Goal: Find specific page/section: Find specific page/section

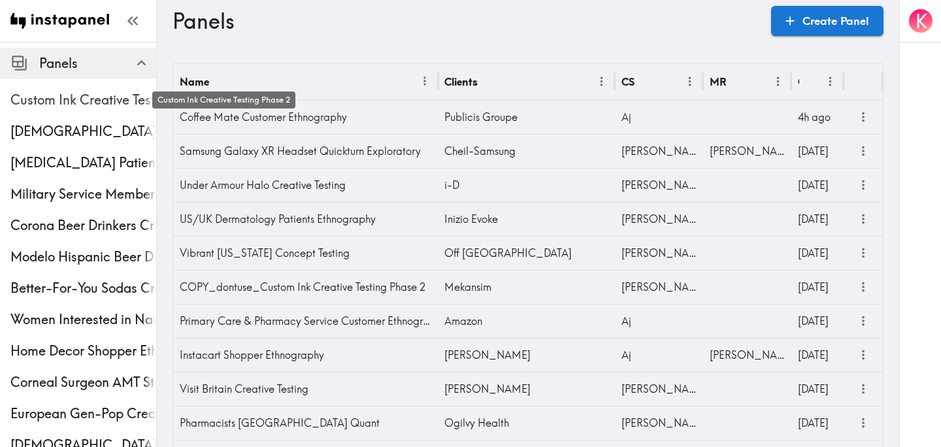
click at [67, 93] on span "Custom Ink Creative Testing Phase 2" at bounding box center [83, 100] width 146 height 18
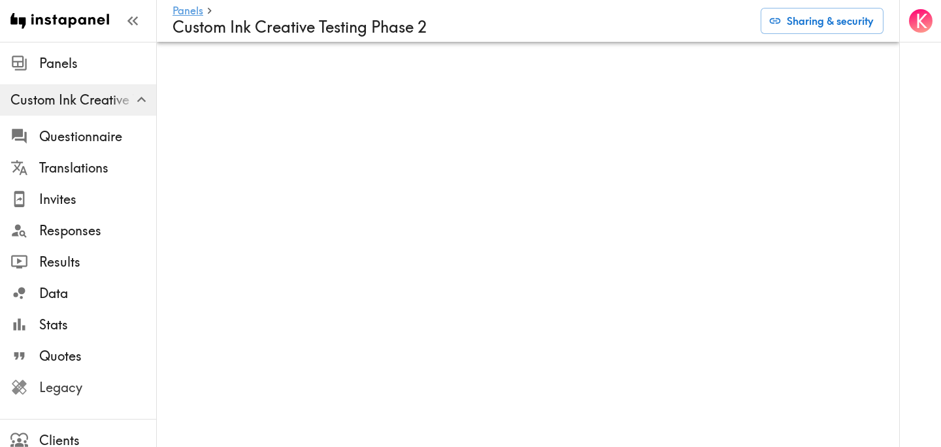
click at [57, 385] on span "Legacy" at bounding box center [97, 387] width 117 height 18
click at [73, 191] on span "Invites" at bounding box center [97, 199] width 117 height 18
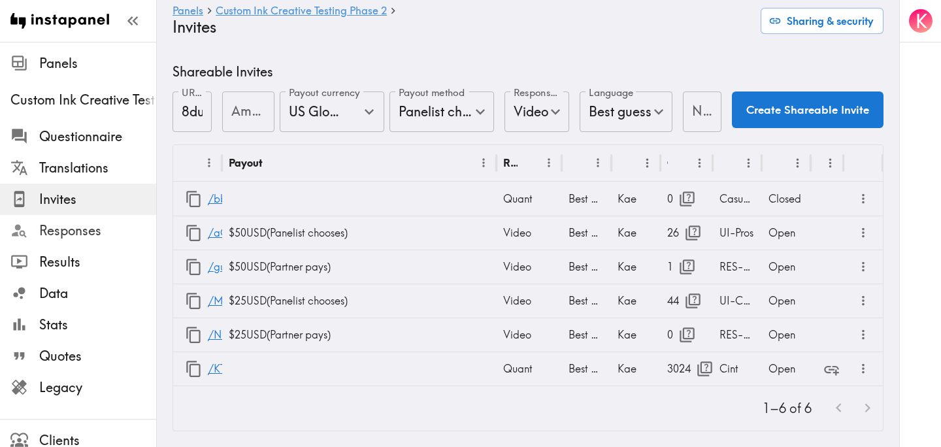
click at [99, 220] on span "Responses" at bounding box center [97, 231] width 117 height 24
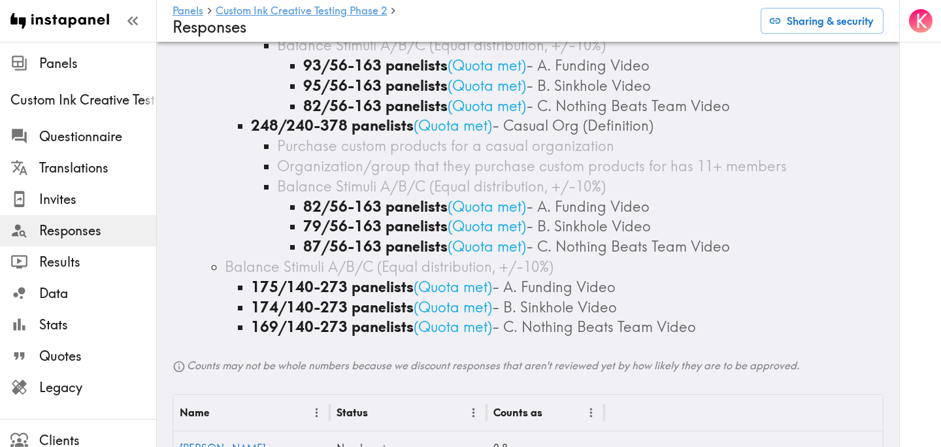
scroll to position [2620, 0]
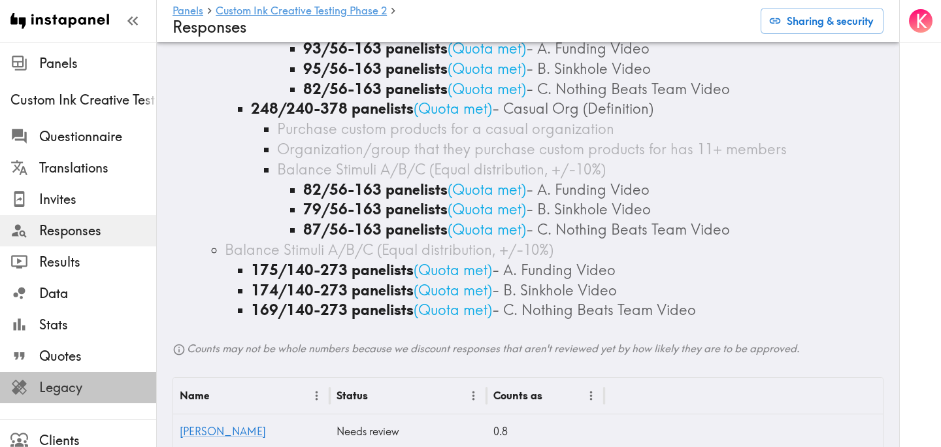
click at [96, 393] on span "Legacy" at bounding box center [97, 387] width 117 height 18
